Goal: Task Accomplishment & Management: Manage account settings

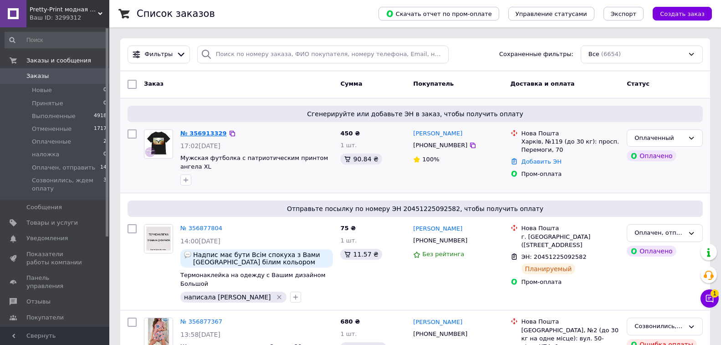
click at [200, 132] on link "№ 356913329" at bounding box center [203, 133] width 46 height 7
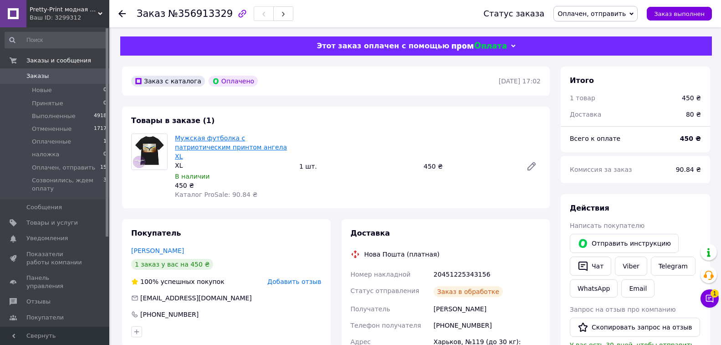
click at [219, 143] on link "Мужская футболка с патриотическим принтом ангела XL" at bounding box center [231, 146] width 112 height 25
click at [91, 71] on link "Заказы 0" at bounding box center [56, 75] width 112 height 15
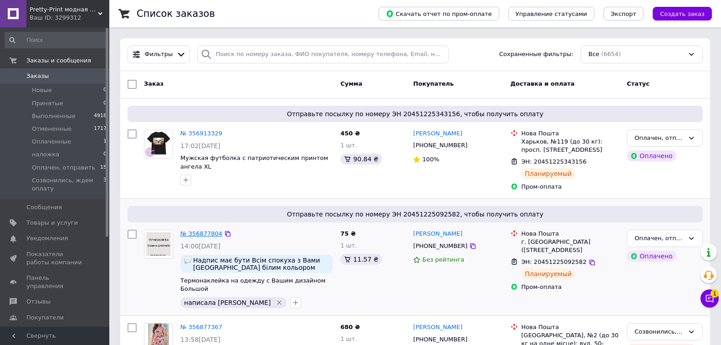
click at [207, 234] on link "№ 356877804" at bounding box center [201, 233] width 42 height 7
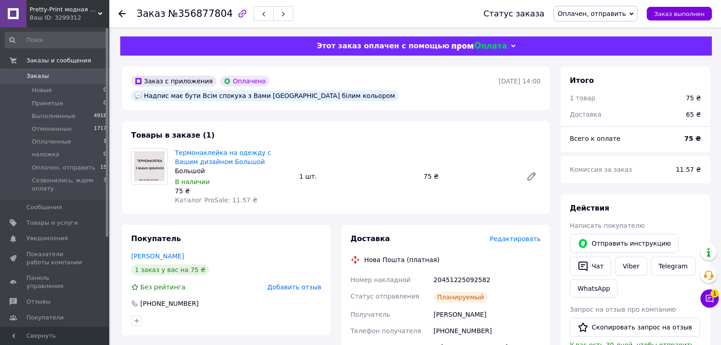
click at [517, 235] on span "Редактировать" at bounding box center [514, 238] width 51 height 7
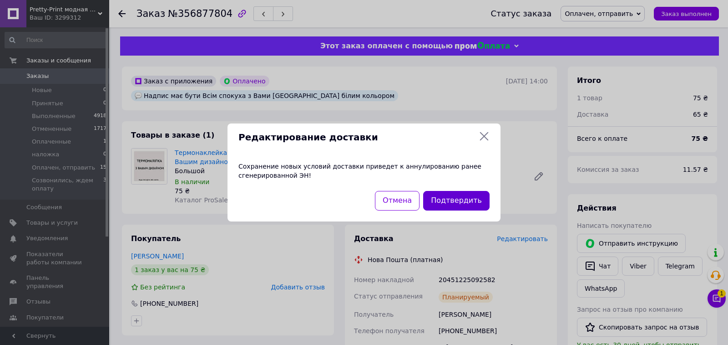
click at [451, 205] on button "Подтвердить" at bounding box center [456, 201] width 66 height 20
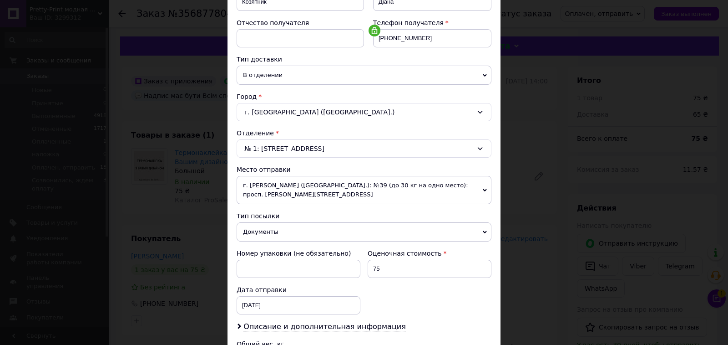
scroll to position [137, 0]
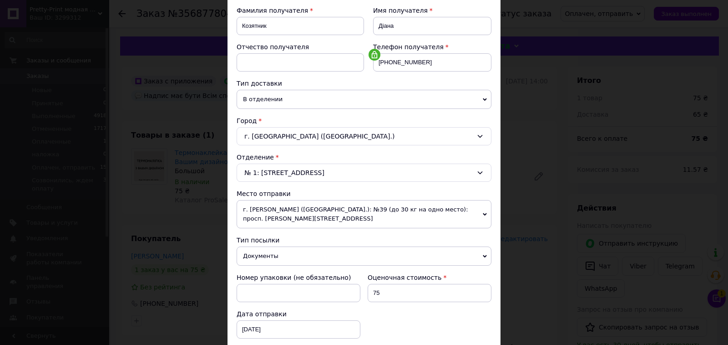
click at [322, 102] on span "В отделении" at bounding box center [364, 99] width 255 height 19
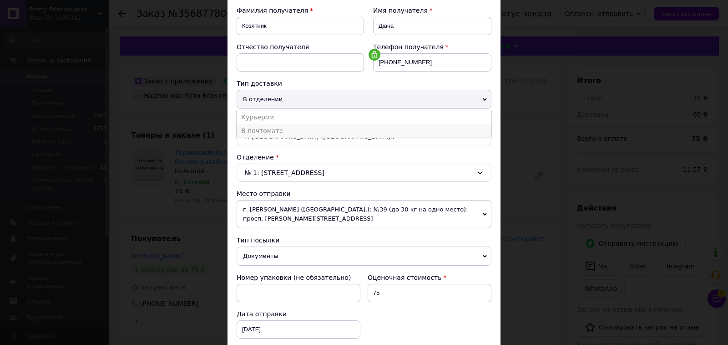
click at [307, 129] on li "В почтомате" at bounding box center [364, 131] width 255 height 14
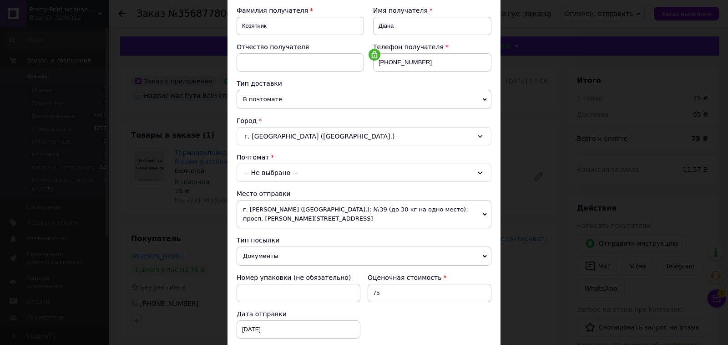
click at [296, 174] on div "-- Не выбрано --" at bounding box center [364, 172] width 255 height 18
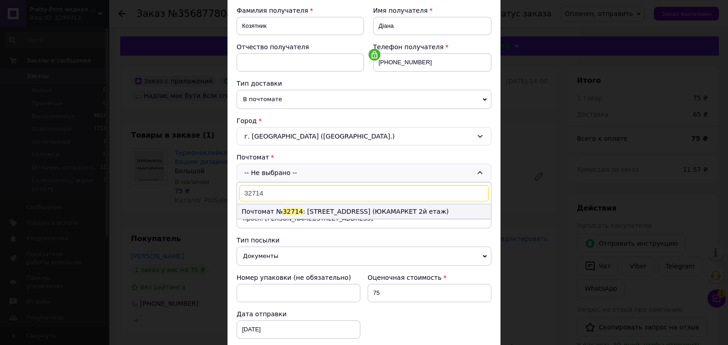
type input "32714"
click at [326, 214] on li "Почтомат № 32714 : ул. Крещатик, 6 (ЮКАМАРКЕТ 2й етаж)" at bounding box center [364, 211] width 254 height 15
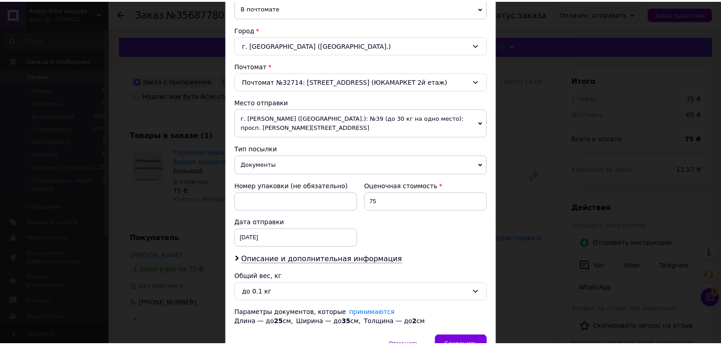
scroll to position [278, 0]
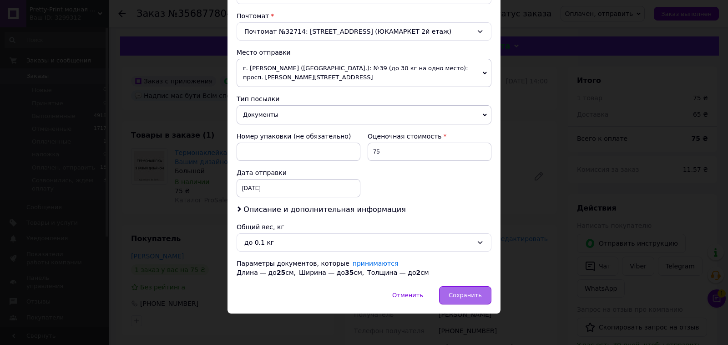
click at [465, 295] on span "Сохранить" at bounding box center [465, 294] width 33 height 7
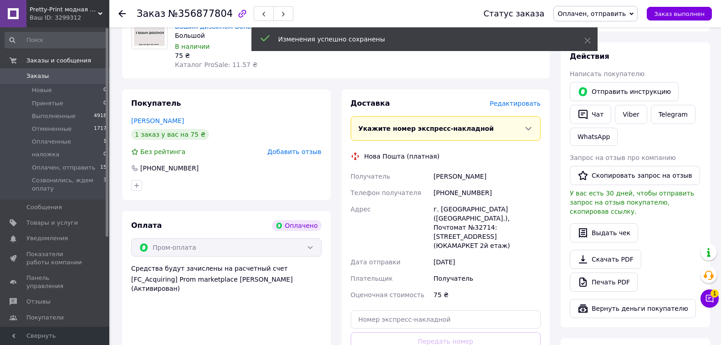
scroll to position [182, 0]
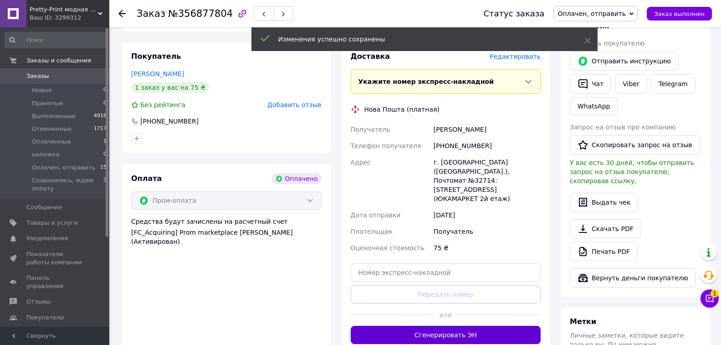
click at [461, 326] on button "Сгенерировать ЭН" at bounding box center [446, 335] width 190 height 18
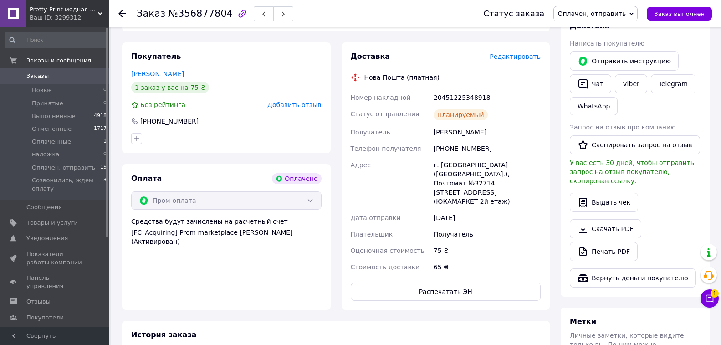
click at [457, 89] on div "20451225348918" at bounding box center [487, 97] width 111 height 16
copy div "20451225348918"
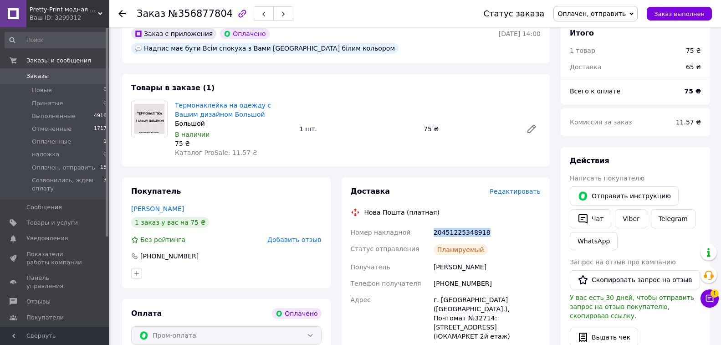
scroll to position [46, 0]
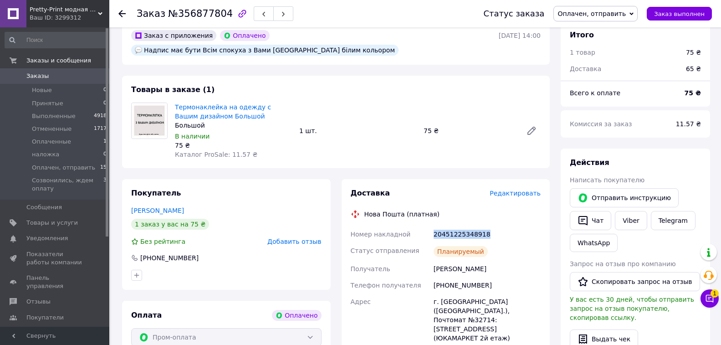
click at [98, 76] on span "0" at bounding box center [96, 76] width 25 height 8
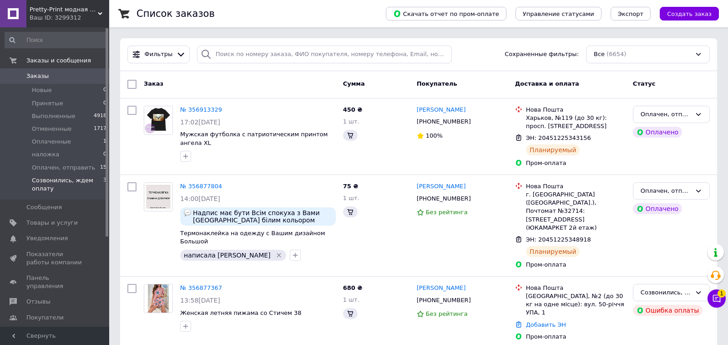
click at [80, 183] on span "Созвонились, ждем оплату" at bounding box center [67, 184] width 71 height 16
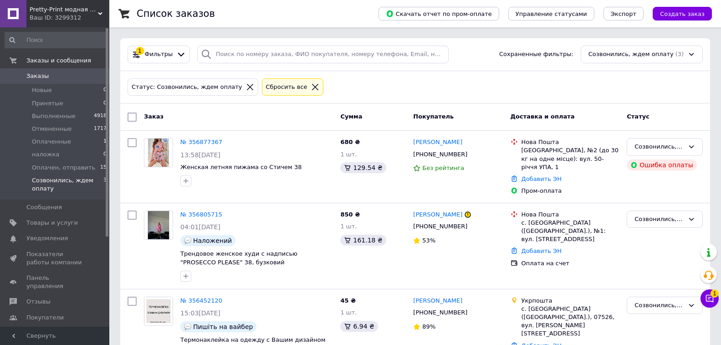
click at [86, 74] on span "0" at bounding box center [96, 76] width 25 height 8
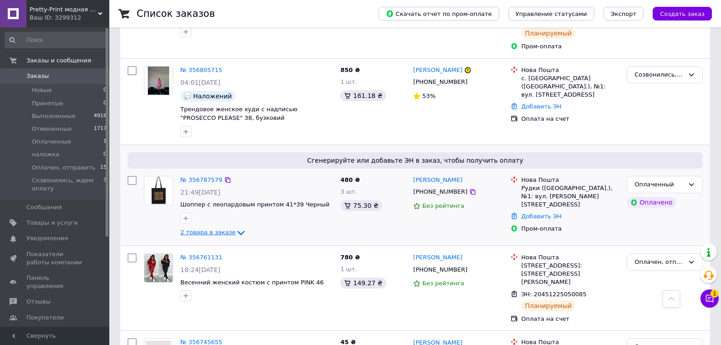
scroll to position [455, 0]
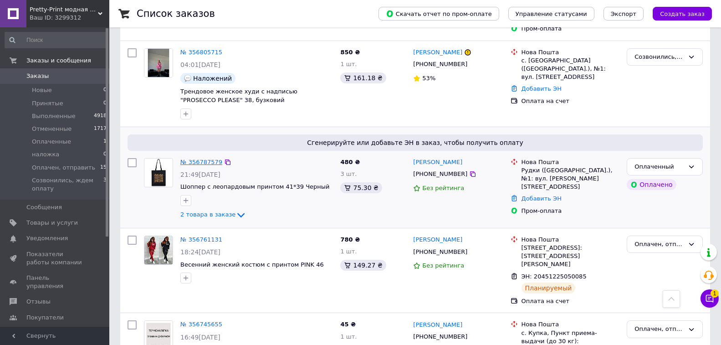
click at [203, 158] on link "№ 356787579" at bounding box center [201, 161] width 42 height 7
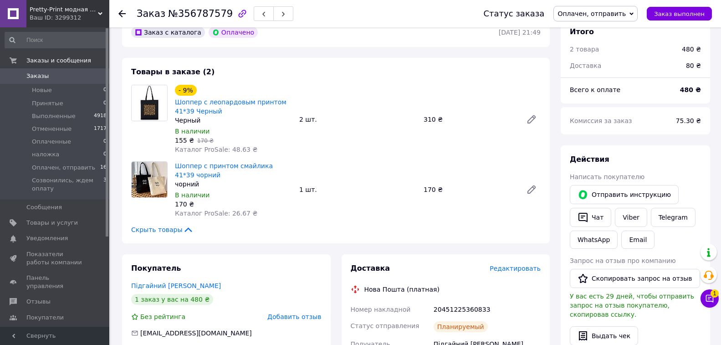
scroll to position [16, 0]
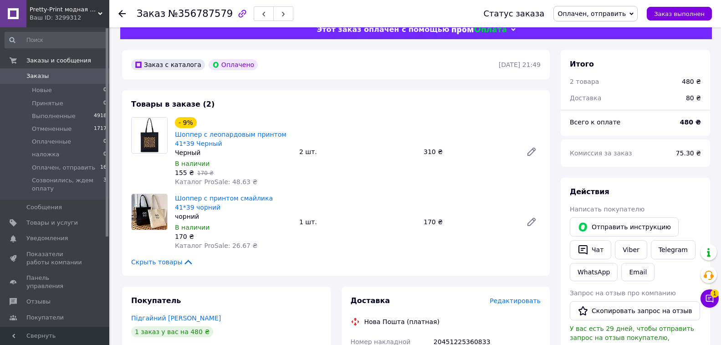
click at [67, 75] on span "Заказы" at bounding box center [55, 76] width 58 height 8
